Goal: Navigation & Orientation: Find specific page/section

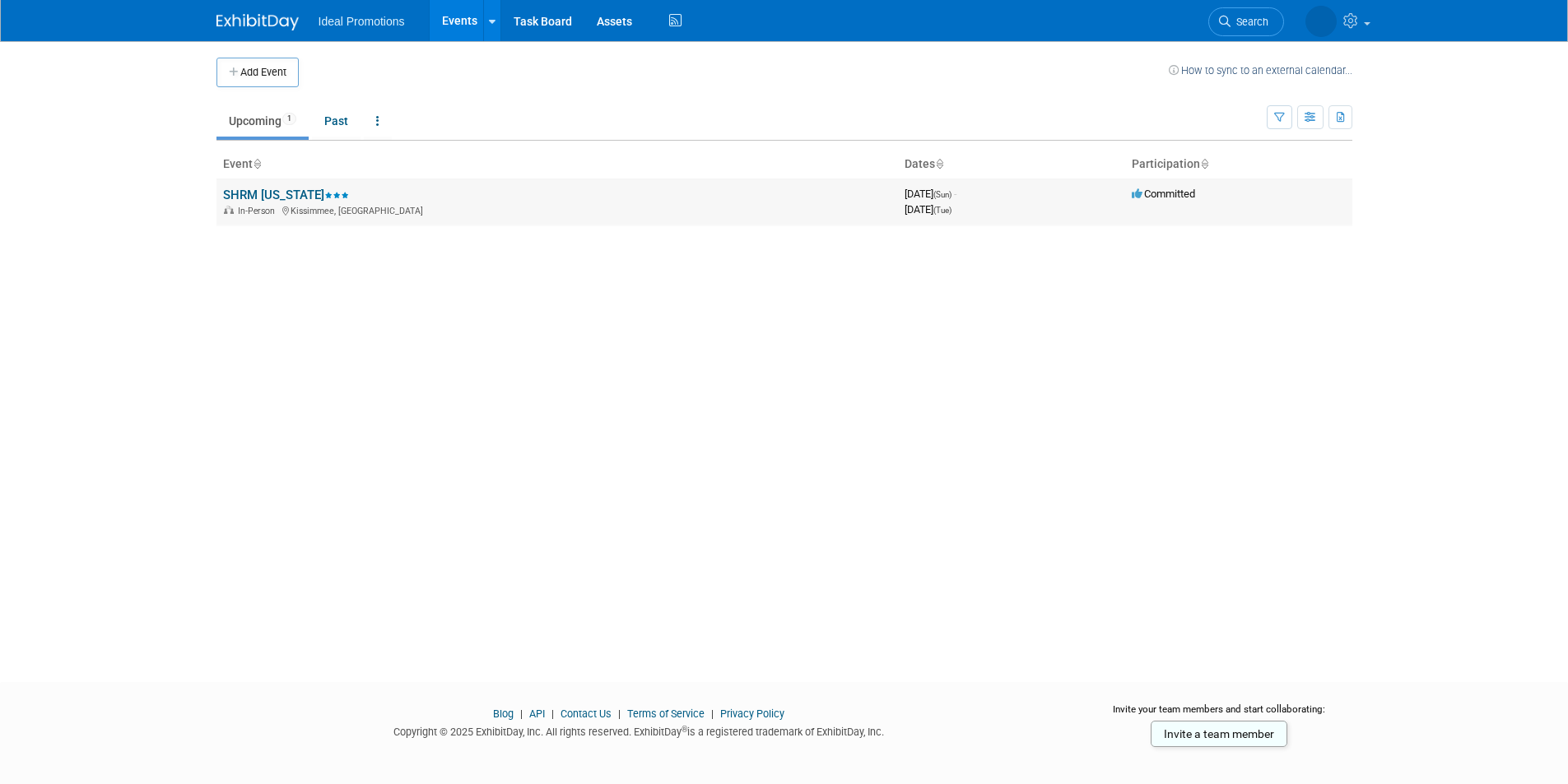
click at [324, 196] on icon at bounding box center [328, 195] width 8 height 6
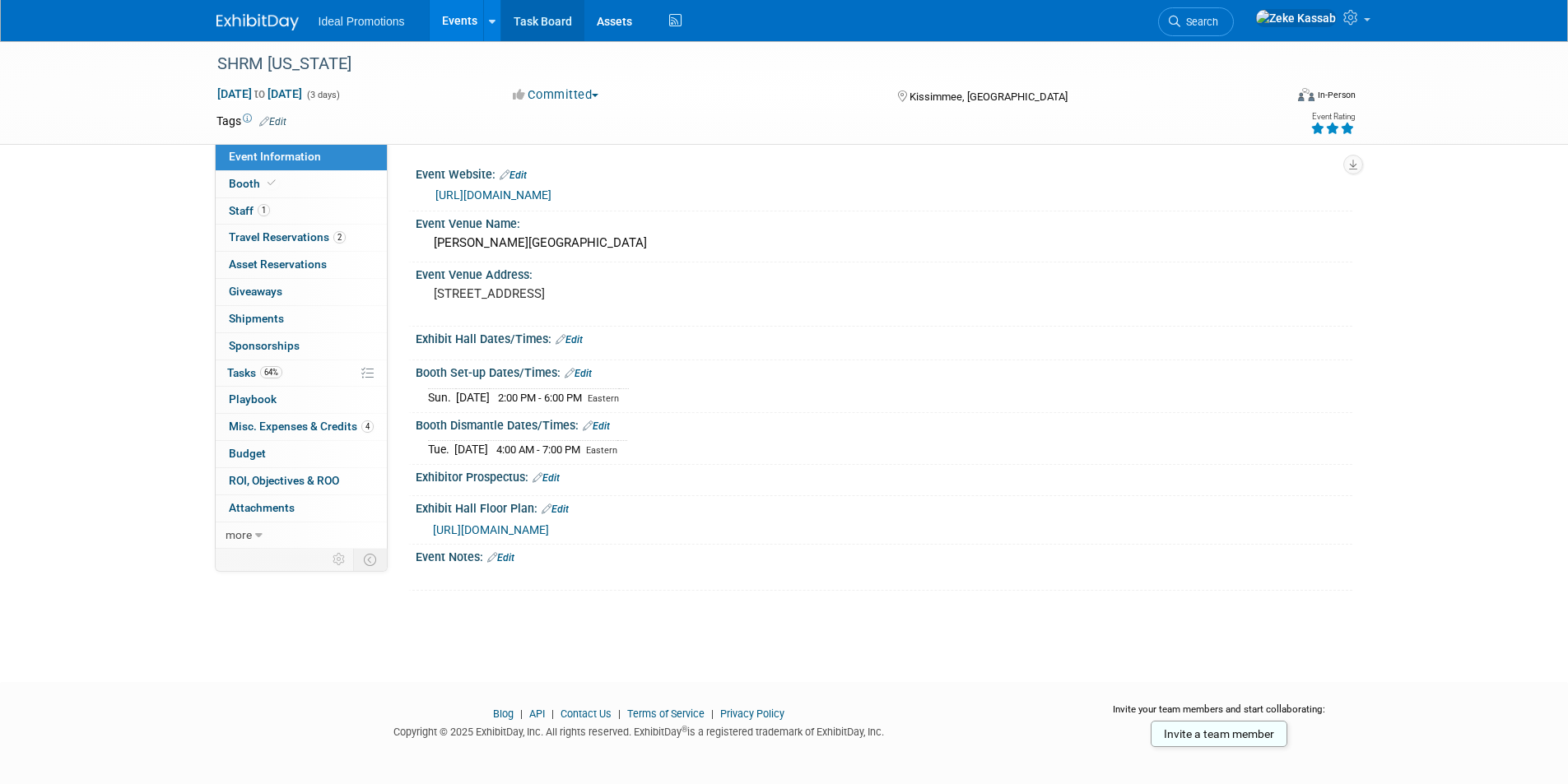
click at [520, 17] on link "Task Board" at bounding box center [543, 20] width 83 height 41
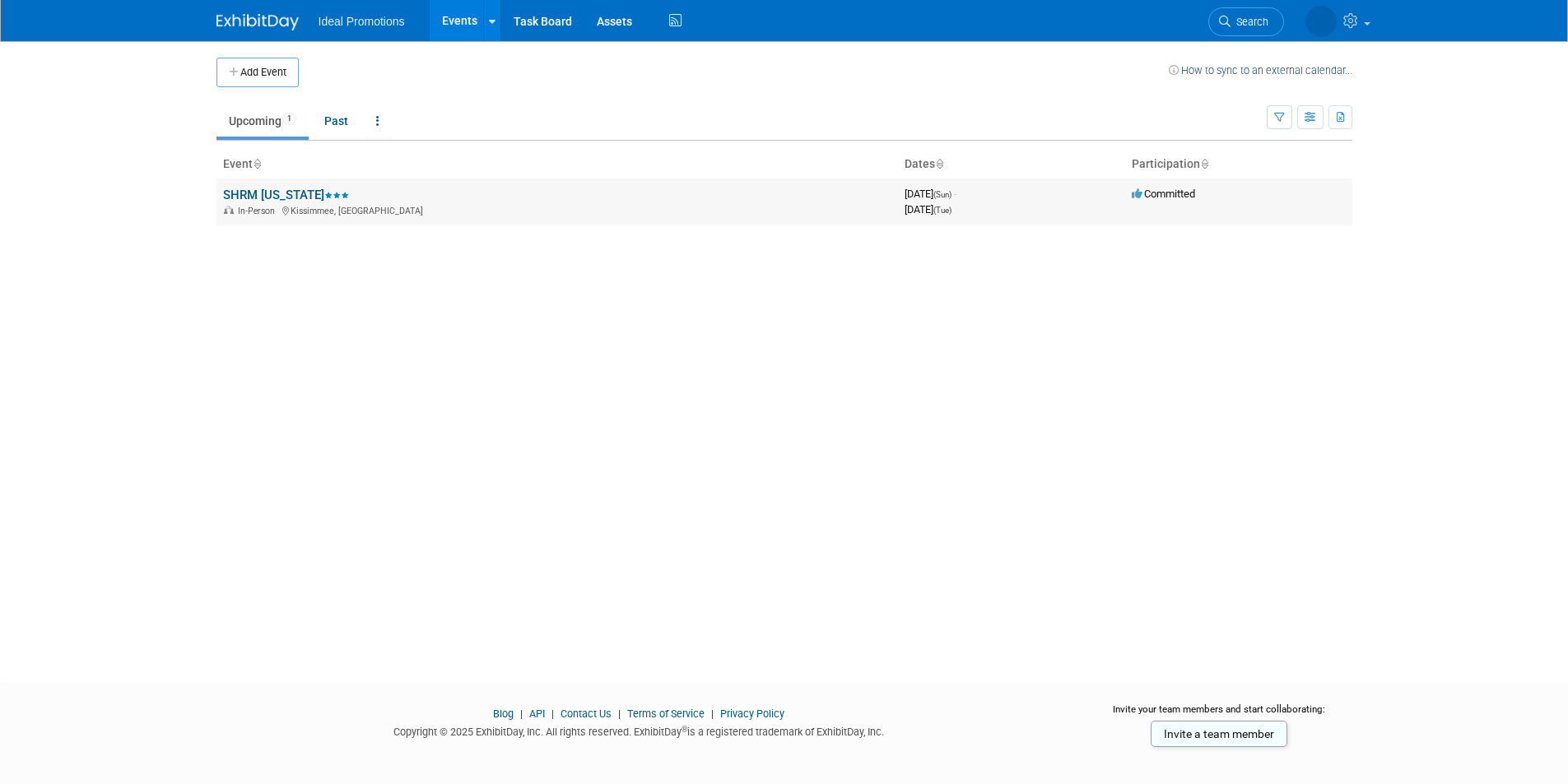
click at [276, 194] on link "SHRM [US_STATE]" at bounding box center [286, 195] width 126 height 15
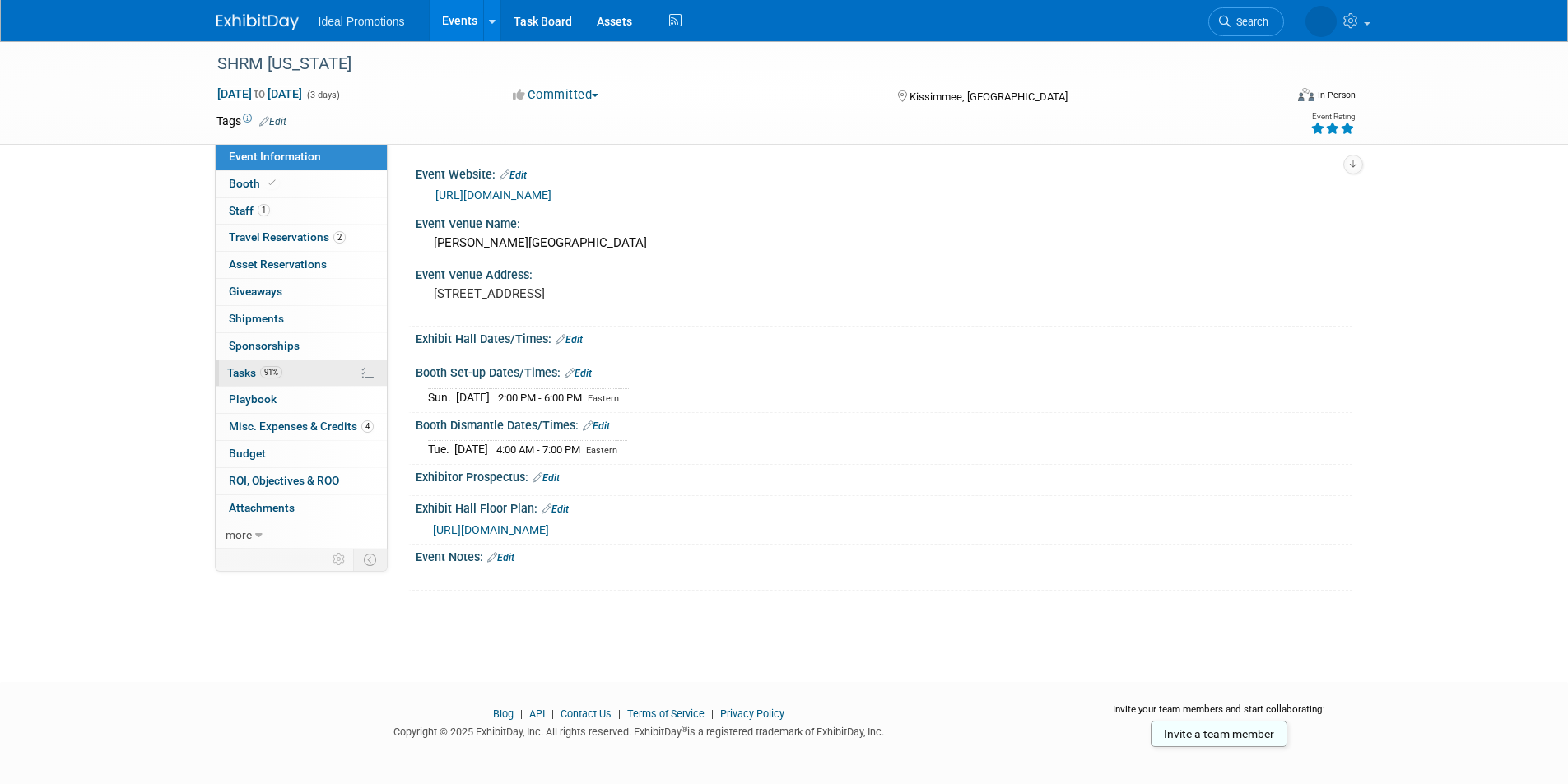
click at [296, 370] on link "91% Tasks 91%" at bounding box center [301, 374] width 172 height 27
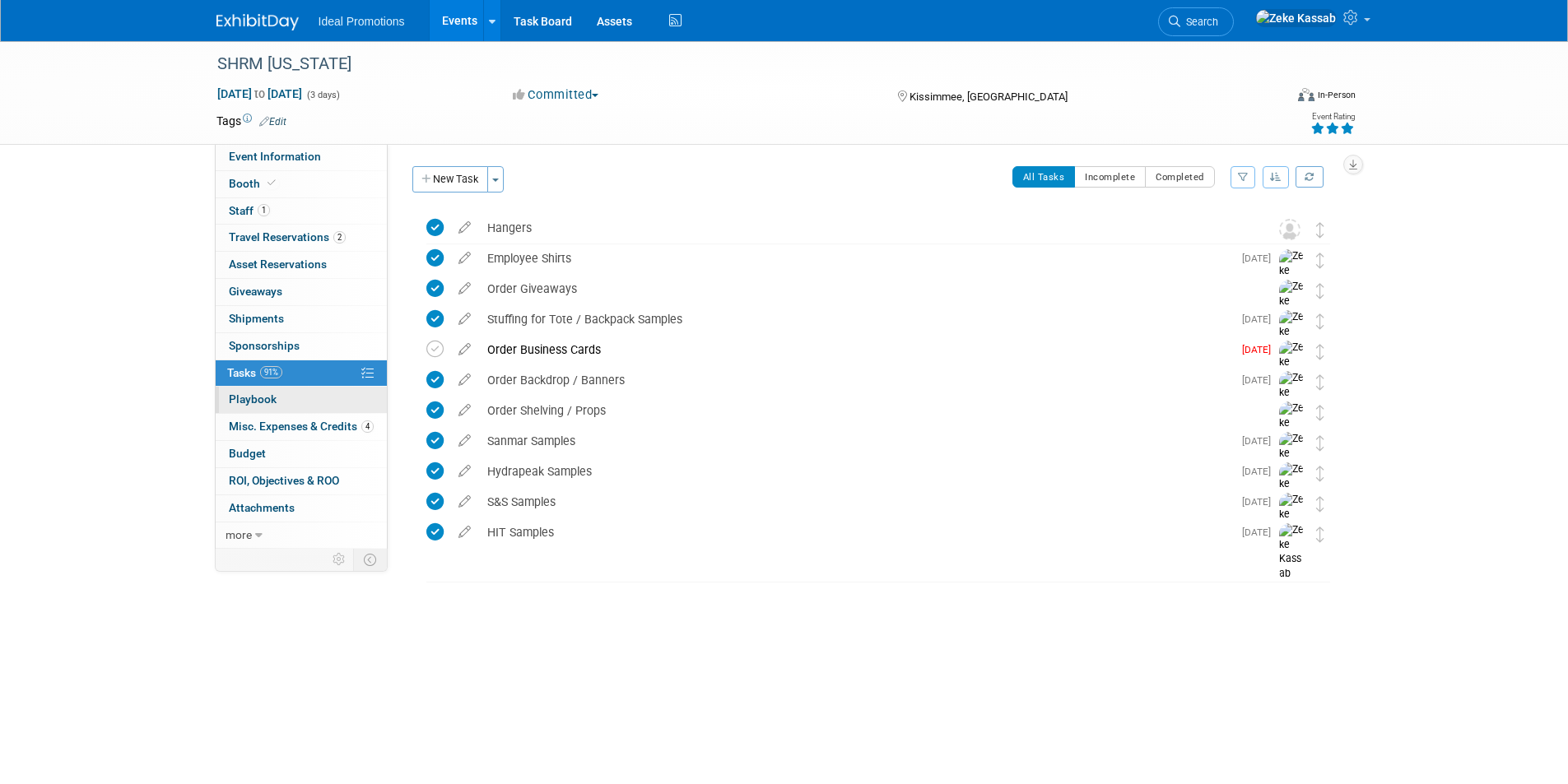
click at [276, 404] on link "0 Playbook 0" at bounding box center [301, 399] width 172 height 27
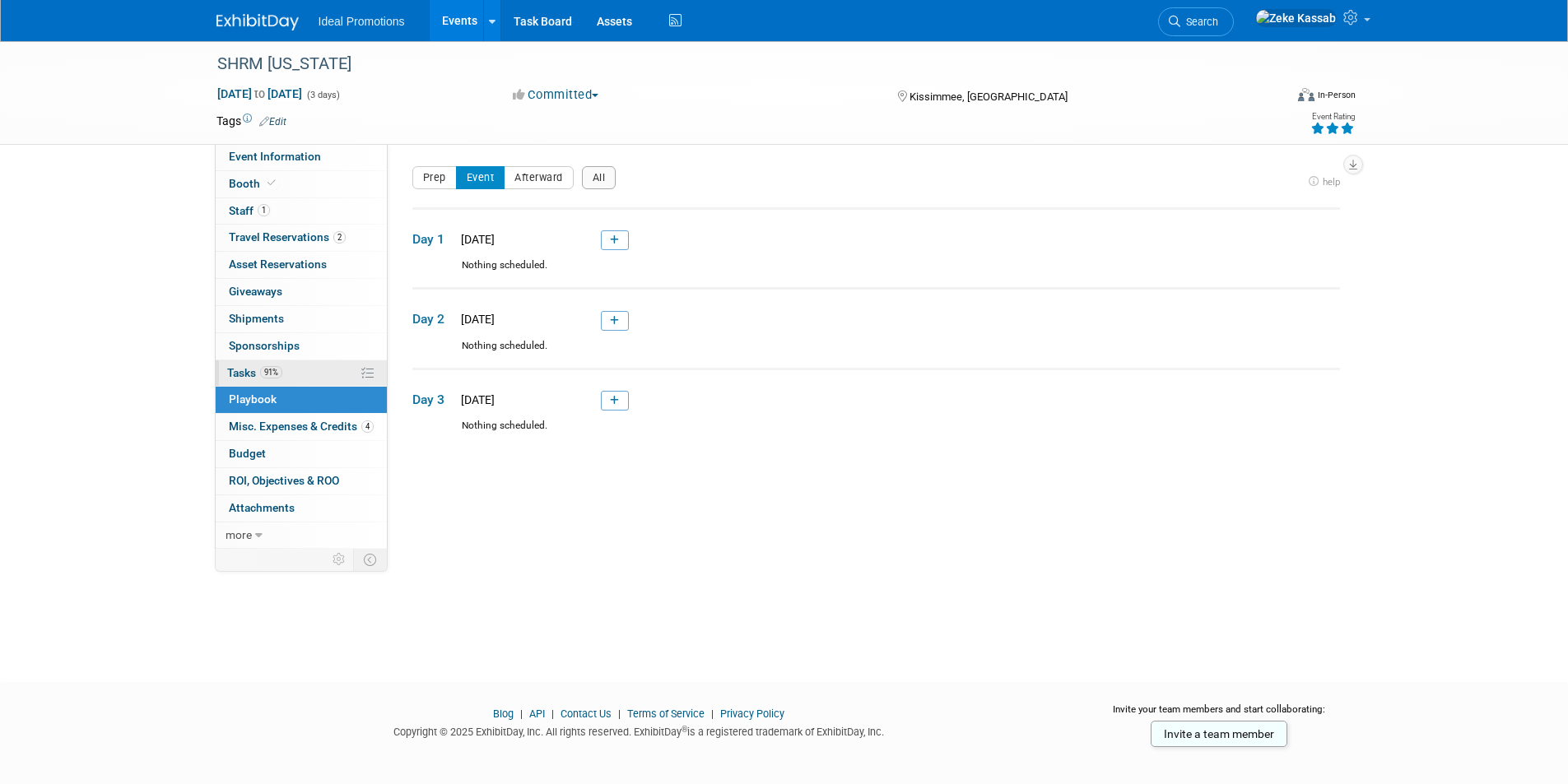
click at [276, 375] on span "91%" at bounding box center [271, 372] width 22 height 12
